Goal: Transaction & Acquisition: Download file/media

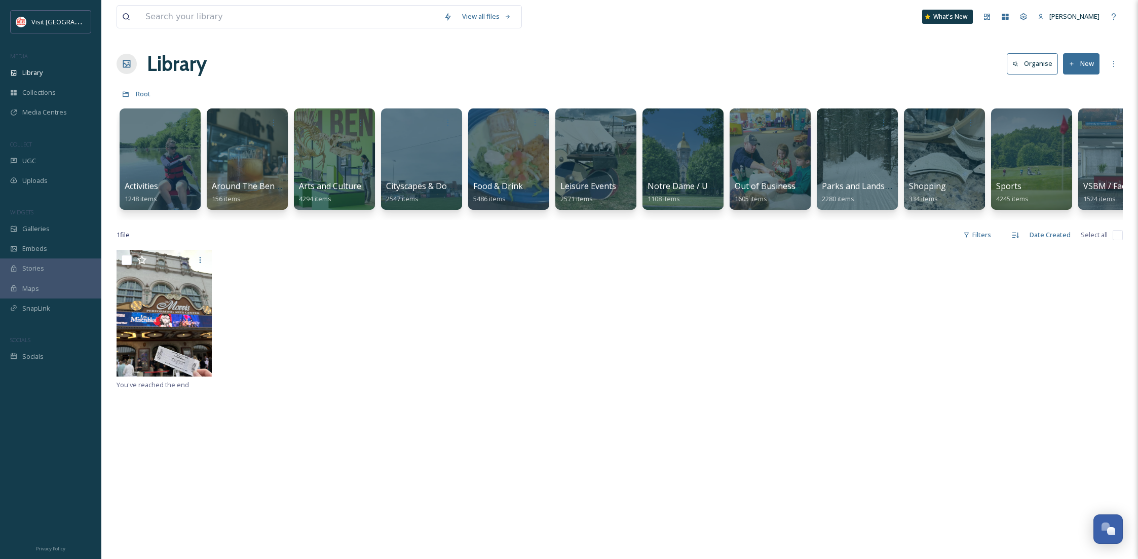
click at [215, 18] on input at bounding box center [289, 17] width 298 height 22
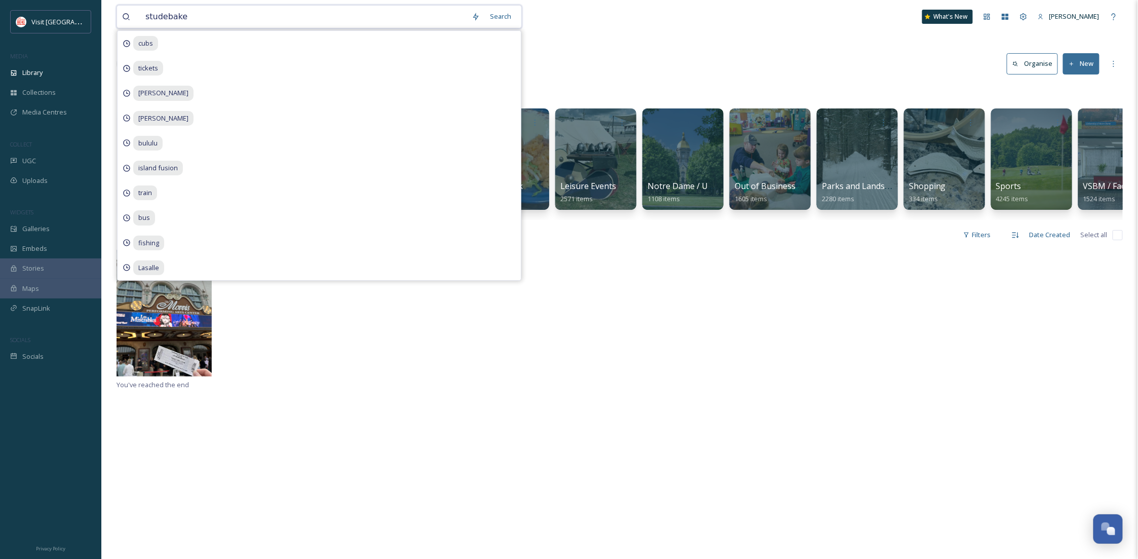
type input "studebaker"
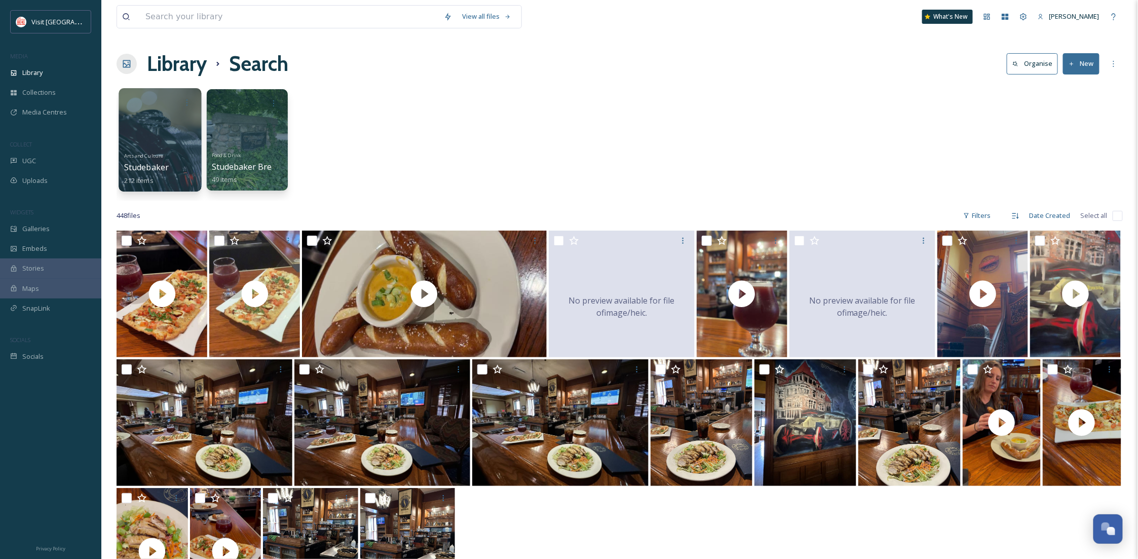
click at [134, 121] on div at bounding box center [160, 139] width 83 height 103
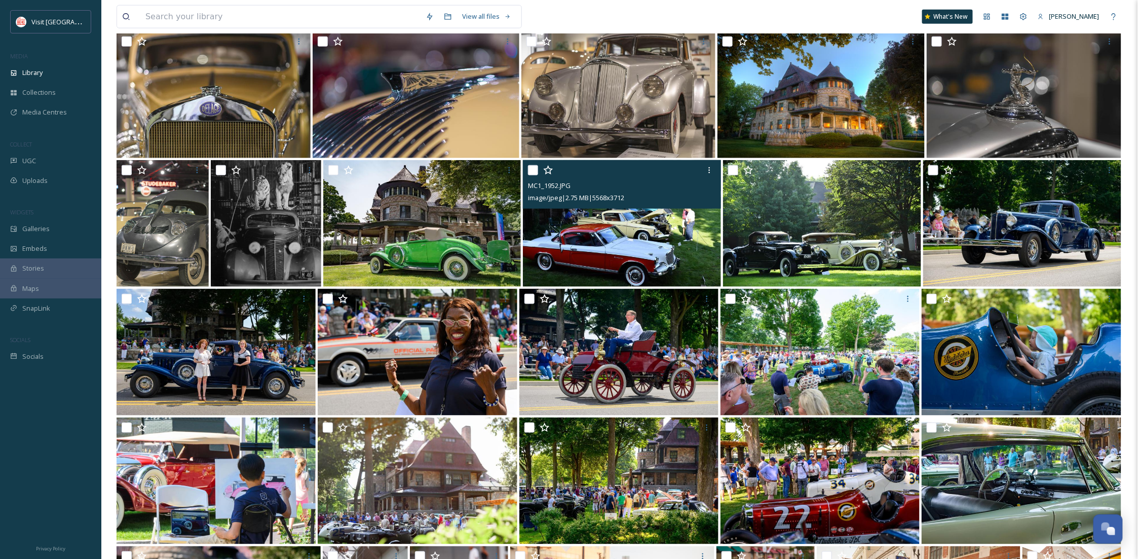
scroll to position [42, 0]
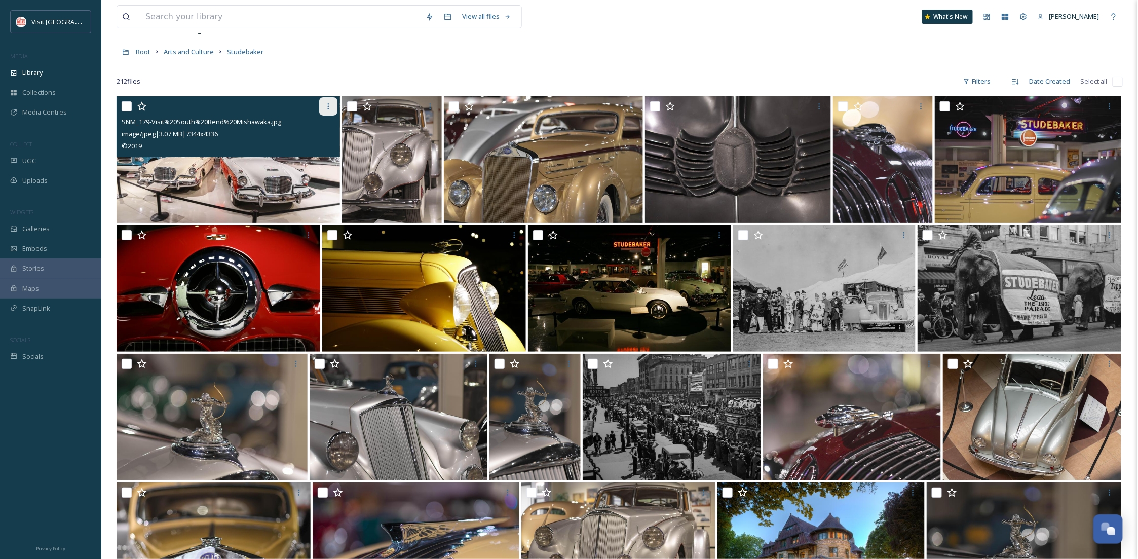
click at [328, 105] on icon at bounding box center [328, 106] width 8 height 8
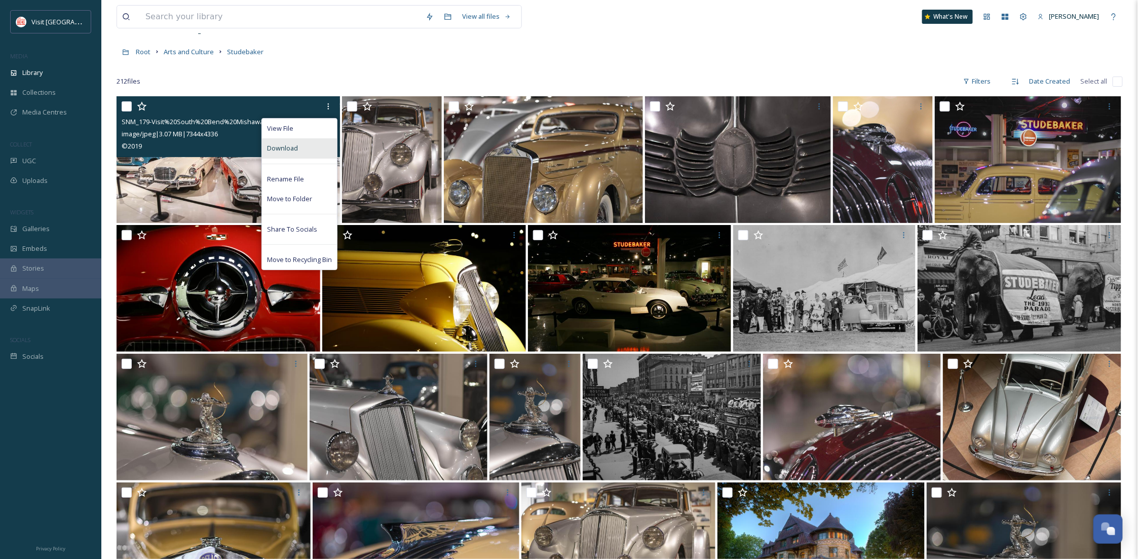
click at [321, 144] on div "Download" at bounding box center [299, 148] width 75 height 20
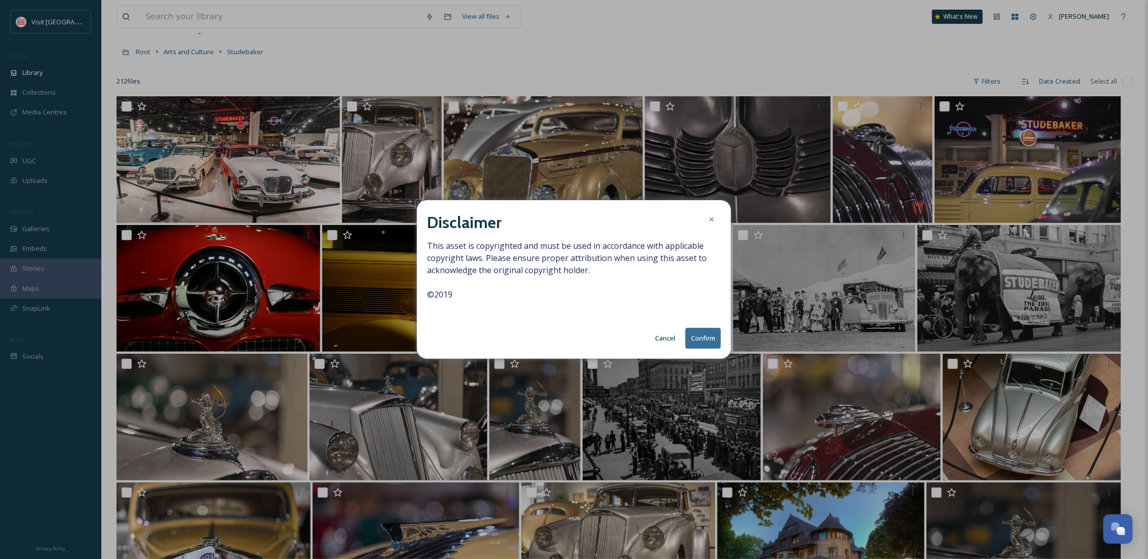
click at [697, 339] on button "Confirm" at bounding box center [702, 338] width 35 height 21
